Goal: Information Seeking & Learning: Learn about a topic

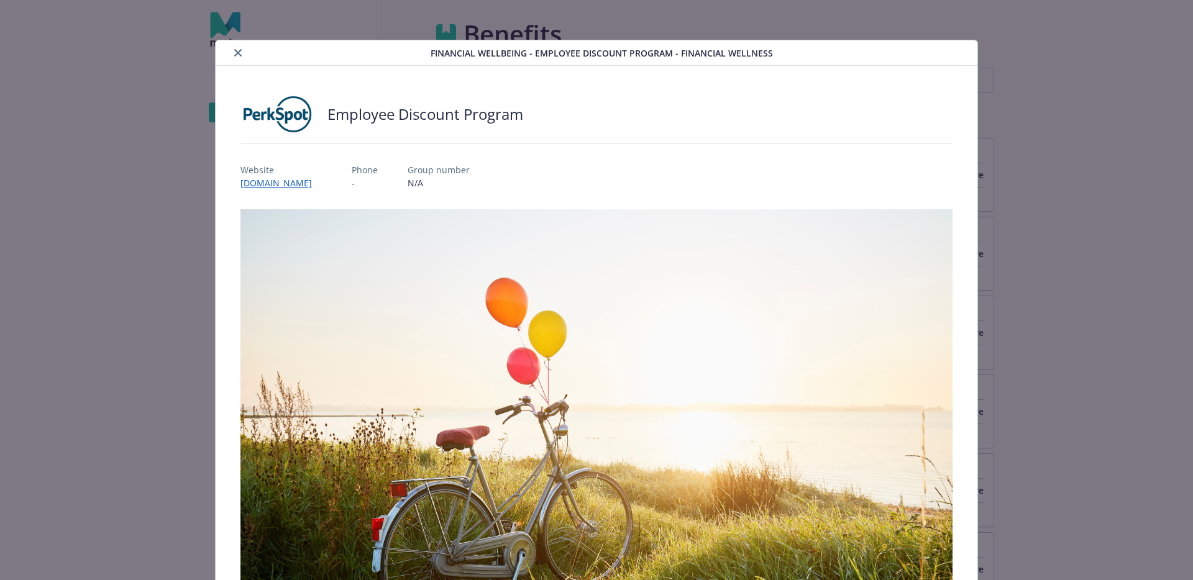
click at [235, 50] on icon "close" at bounding box center [237, 52] width 7 height 7
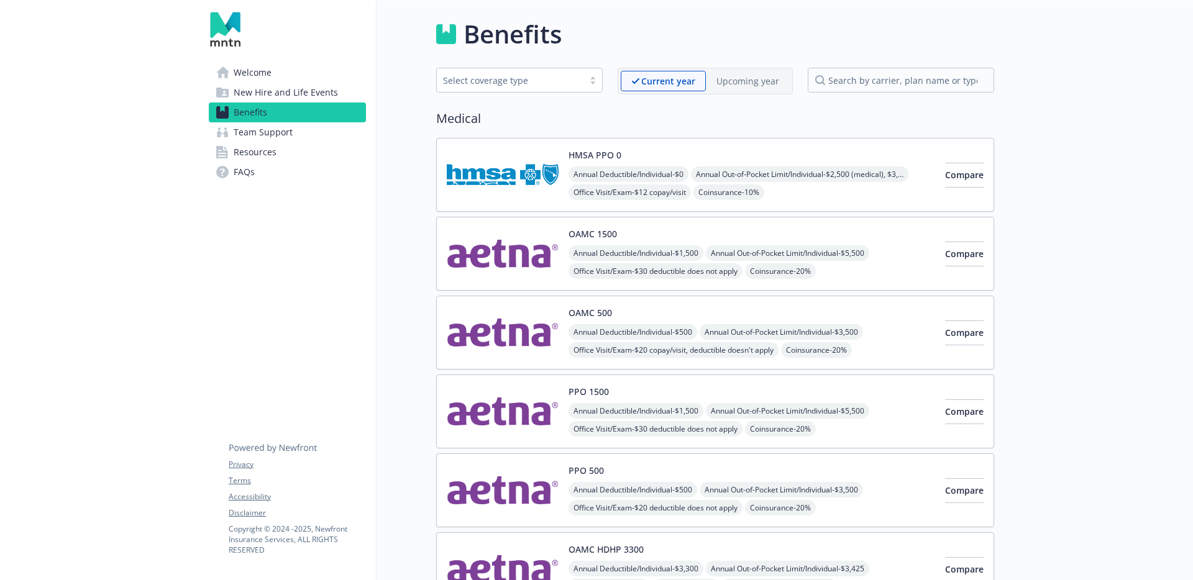
click at [291, 129] on span "Team Support" at bounding box center [263, 132] width 59 height 20
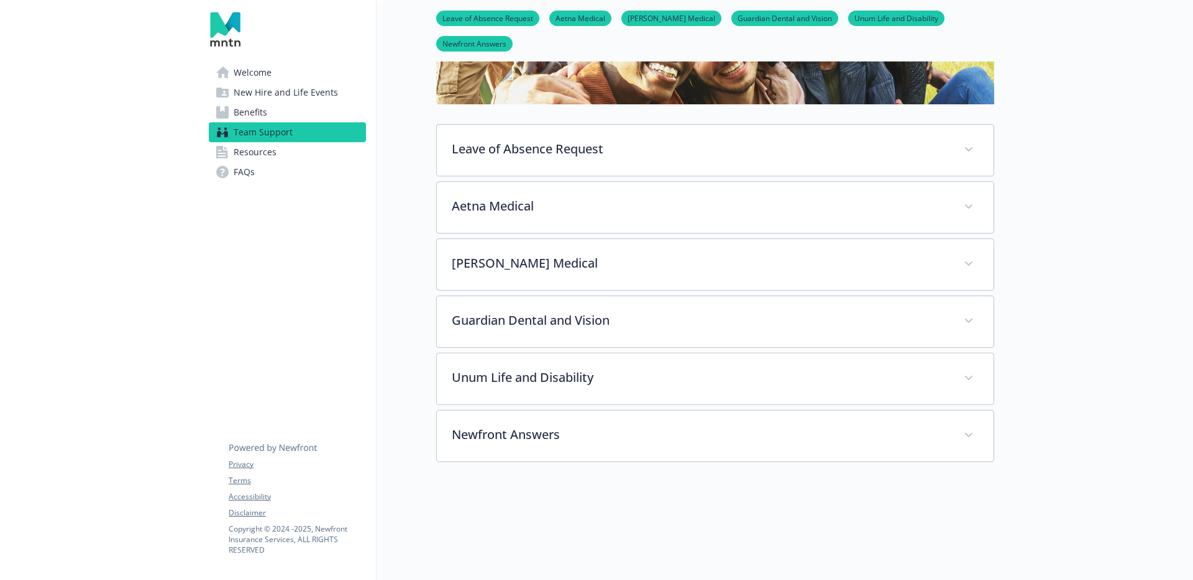
scroll to position [137, 0]
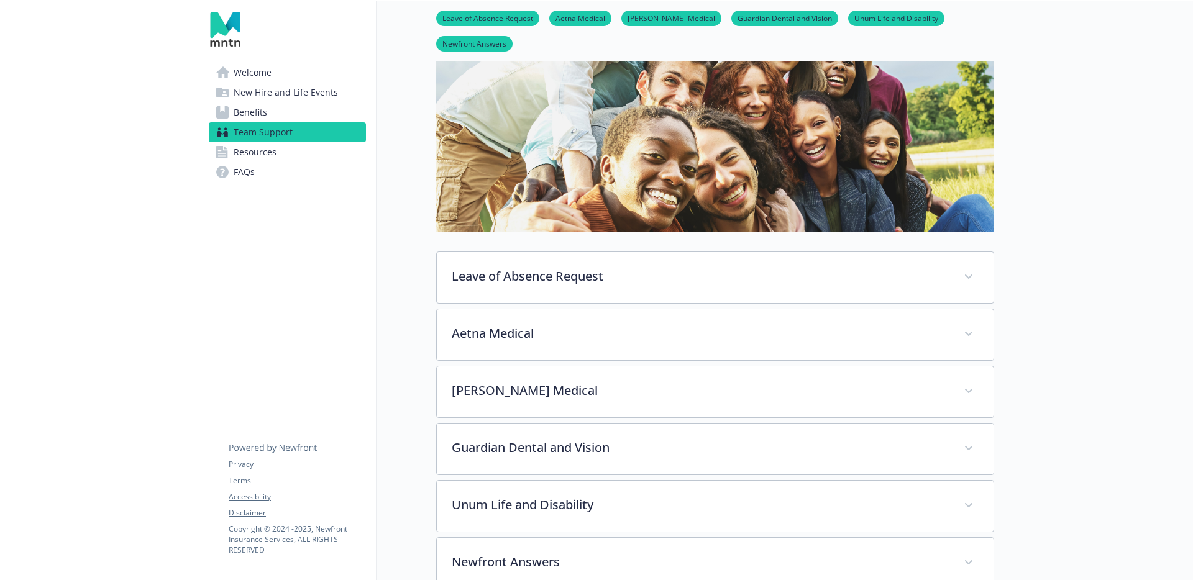
click at [285, 116] on link "Benefits" at bounding box center [287, 113] width 157 height 20
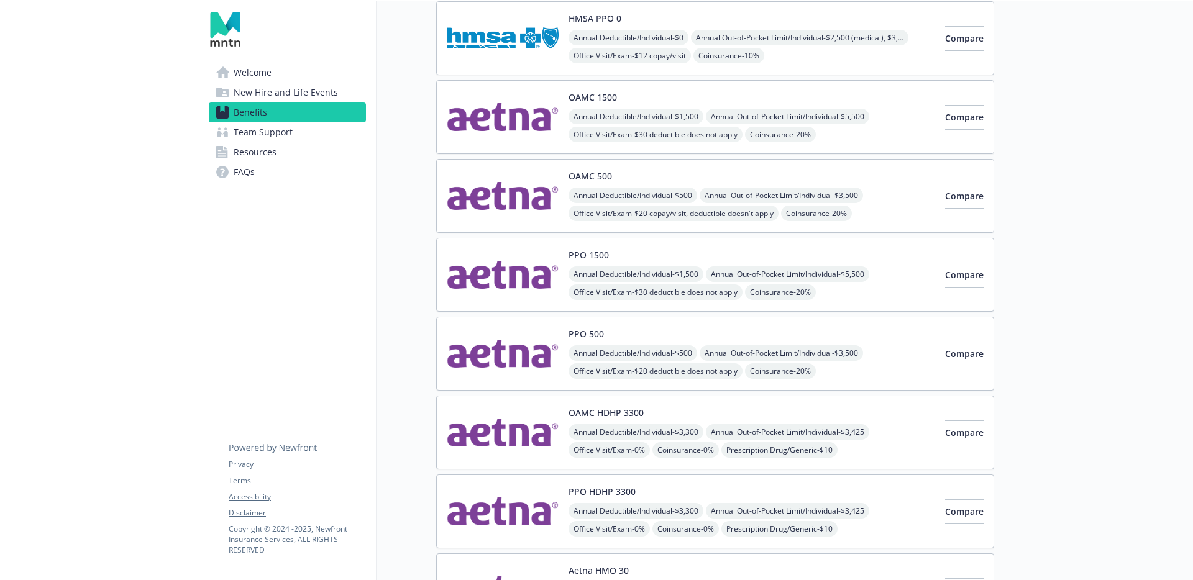
click at [266, 76] on span "Welcome" at bounding box center [253, 73] width 38 height 20
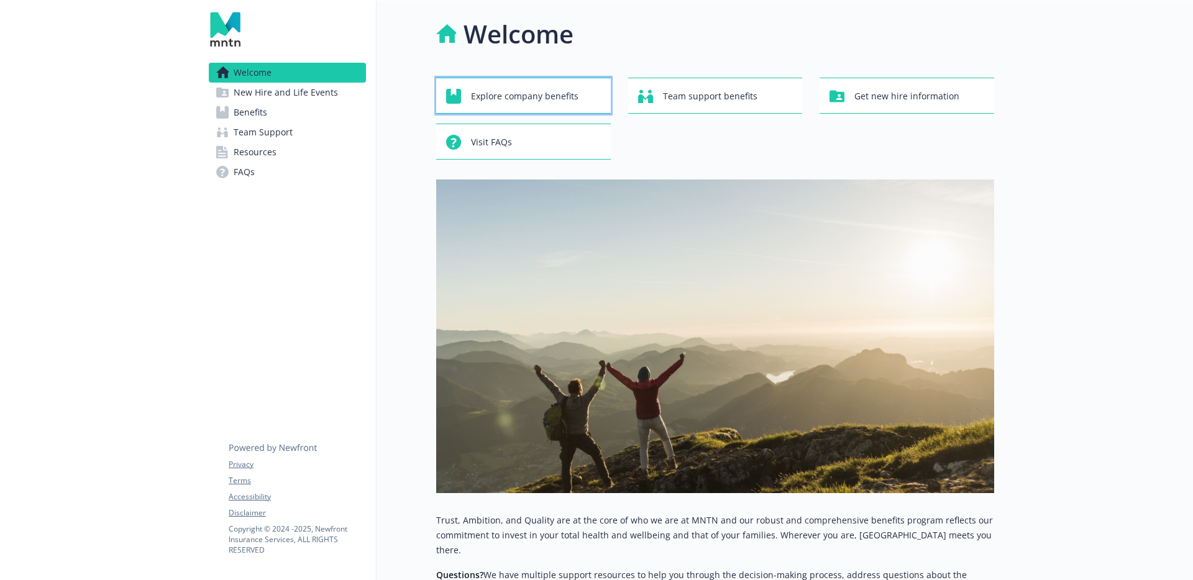
click at [548, 87] on span "Explore company benefits" at bounding box center [524, 96] width 107 height 24
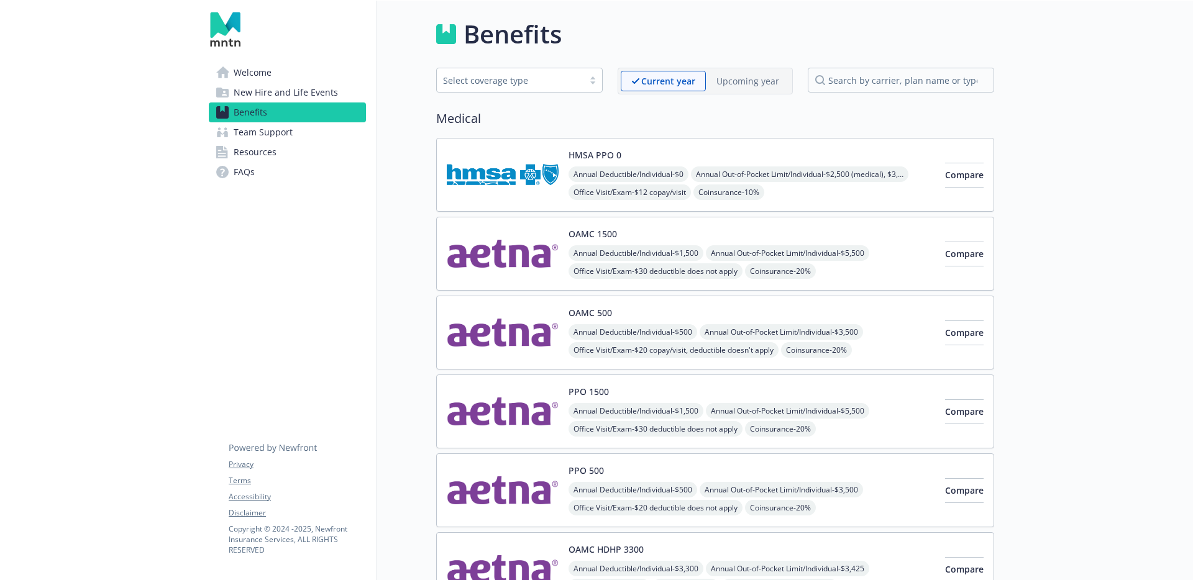
click at [326, 70] on link "Welcome" at bounding box center [287, 73] width 157 height 20
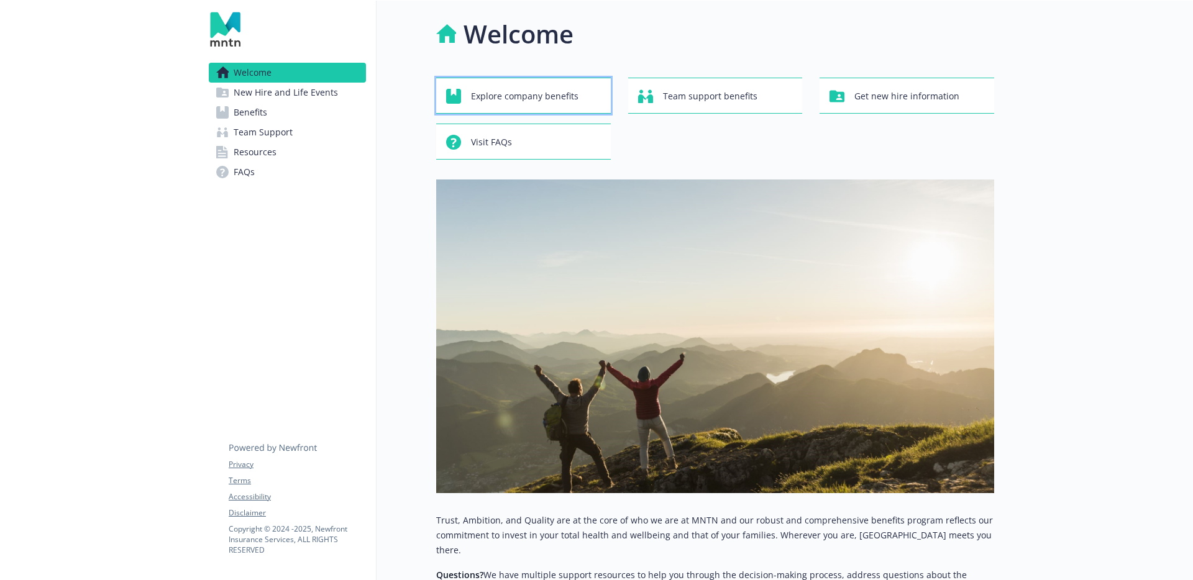
click at [533, 93] on span "Explore company benefits" at bounding box center [524, 96] width 107 height 24
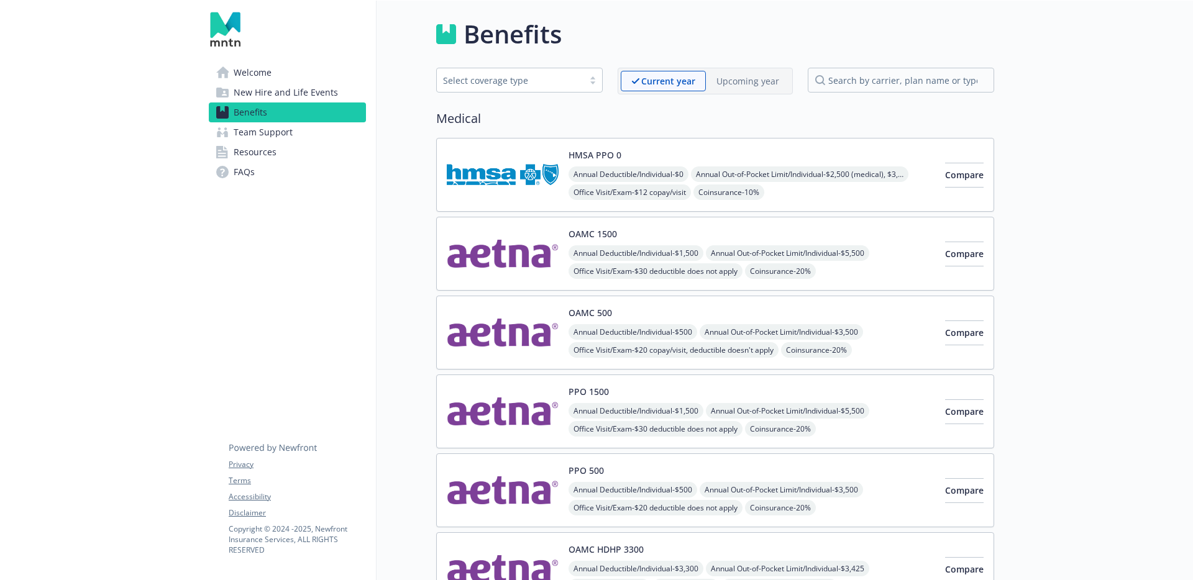
click at [507, 81] on div "Select coverage type" at bounding box center [510, 80] width 134 height 13
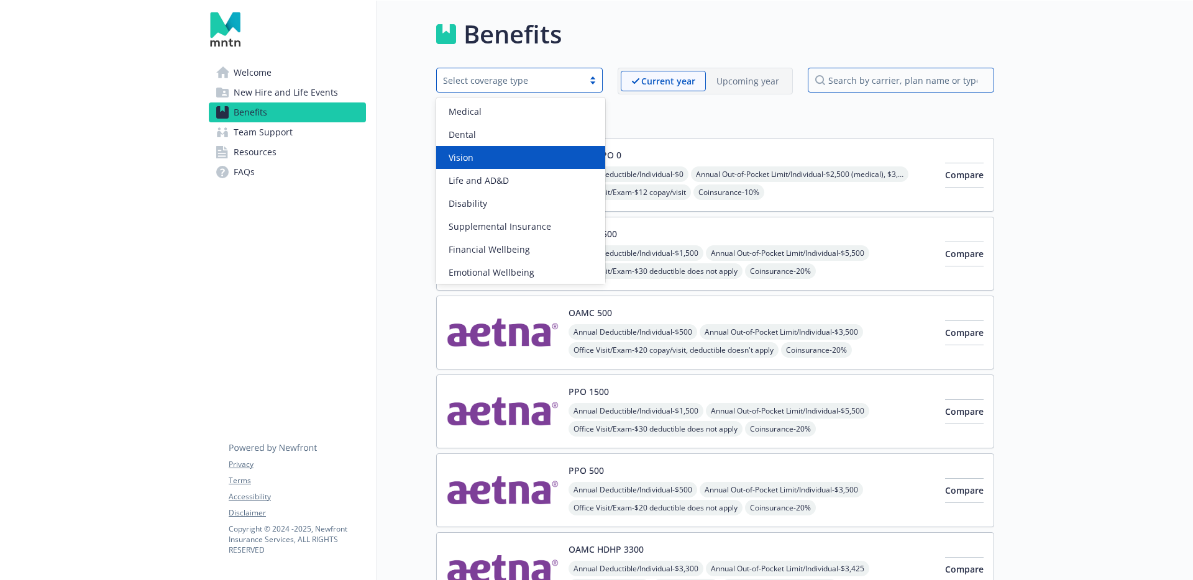
click at [832, 79] on input "search by carrier, plan name or type" at bounding box center [901, 80] width 186 height 25
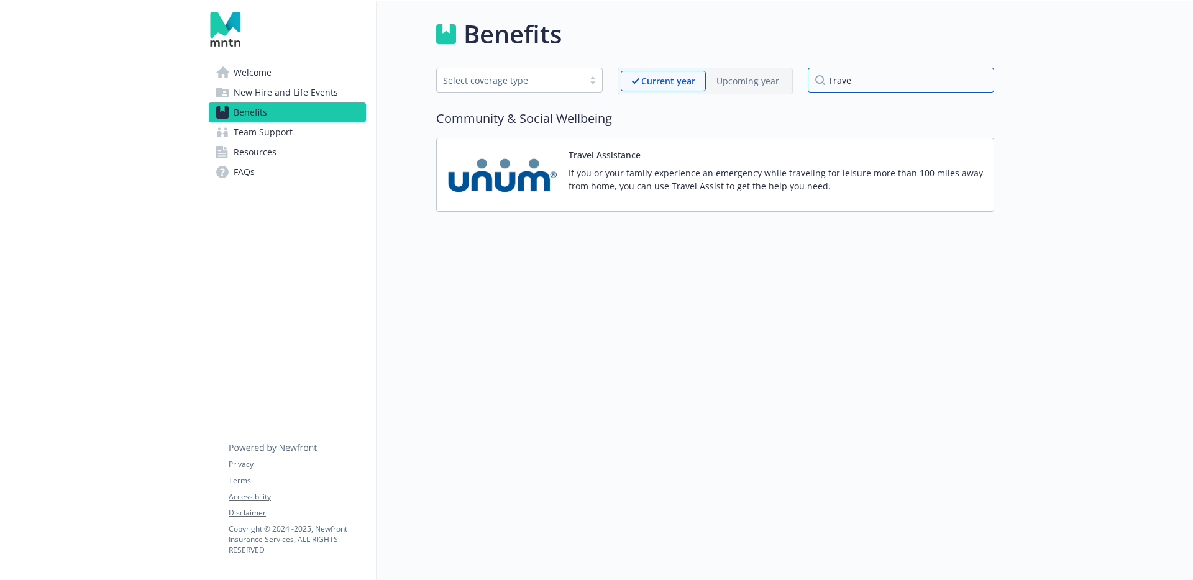
type input "Trave"
click at [718, 167] on p "If you or your family experience an emergency while traveling for leisure more …" at bounding box center [775, 180] width 415 height 26
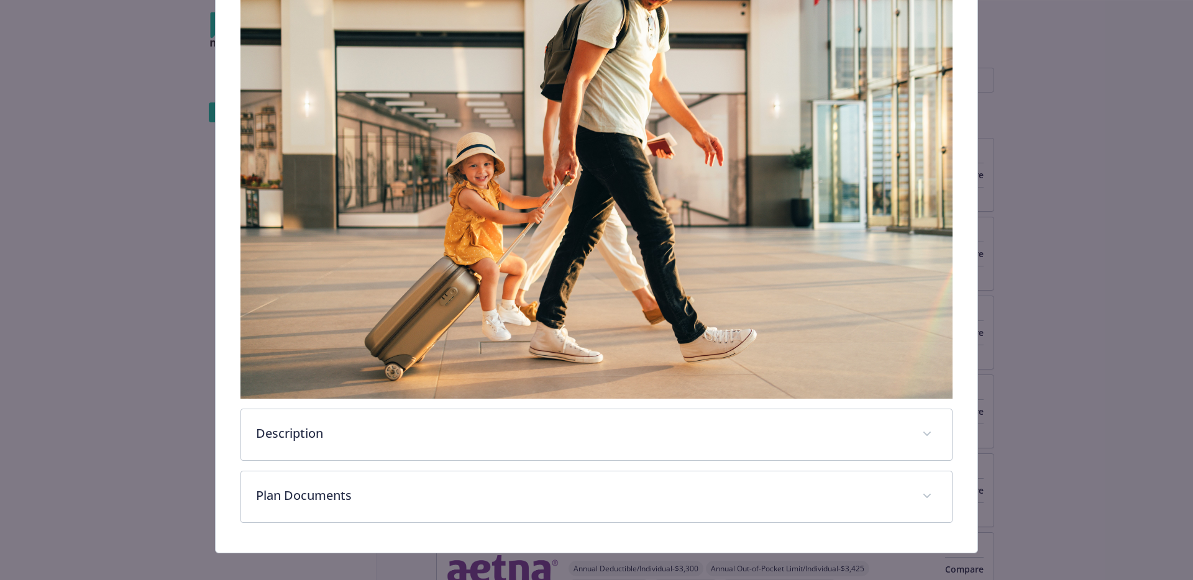
scroll to position [299, 0]
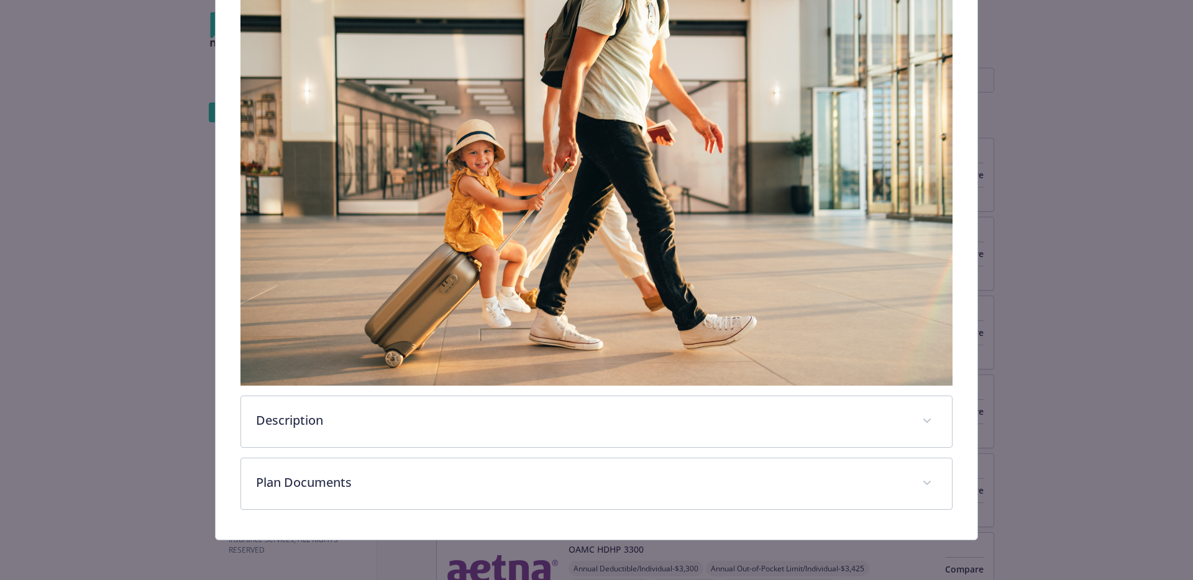
click at [1183, 203] on div "Community & Social Wellbeing - Travel Assistance - Travel Assistance Travel Ass…" at bounding box center [596, 290] width 1193 height 580
